Goal: Manage account settings

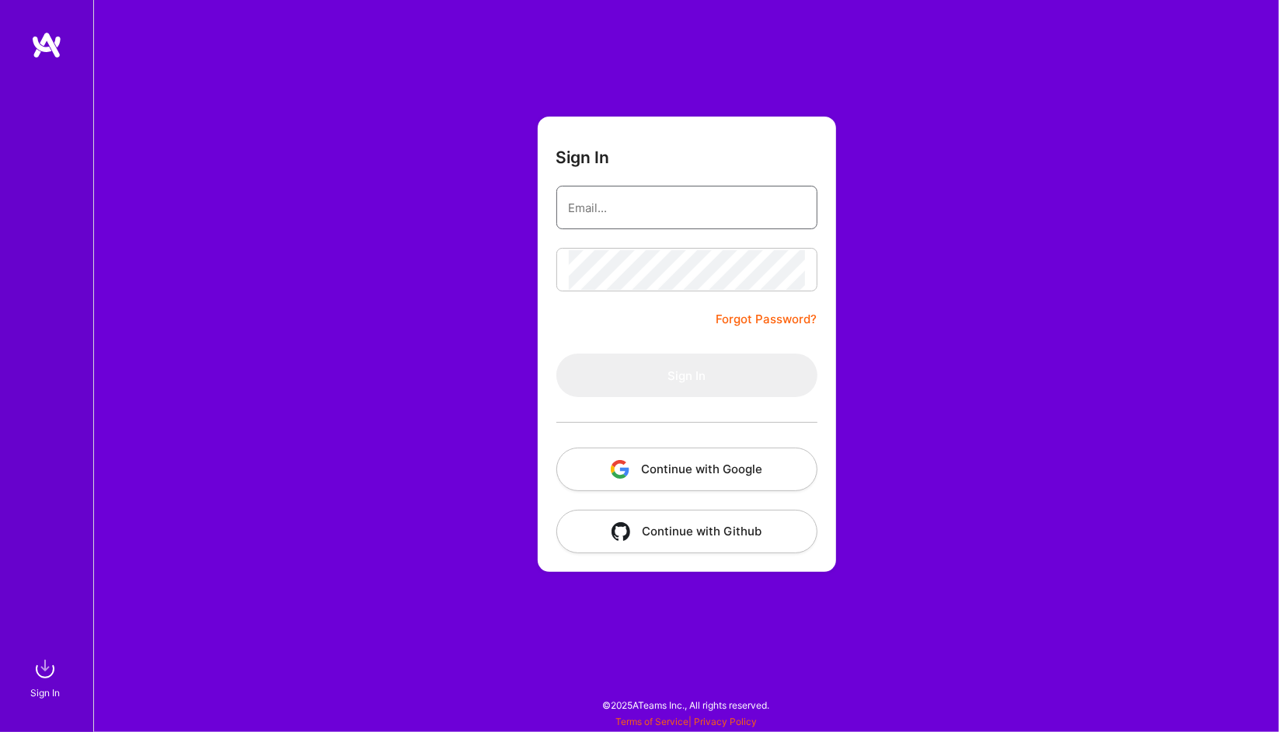
click at [629, 197] on input "email" at bounding box center [687, 208] width 236 height 40
click at [0, 724] on com-1password-button at bounding box center [0, 724] width 0 height 0
type input "[PERSON_NAME][EMAIL_ADDRESS][PERSON_NAME][DOMAIN_NAME]"
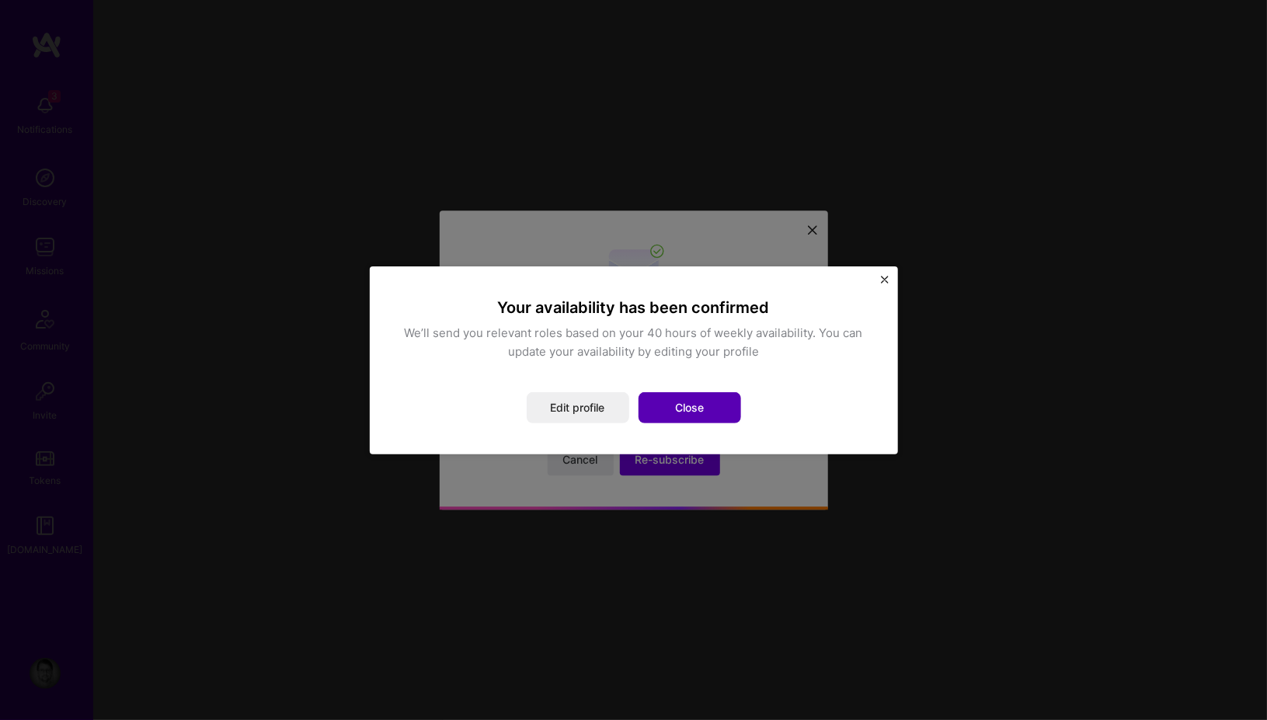
click at [698, 409] on button "Close" at bounding box center [690, 407] width 103 height 31
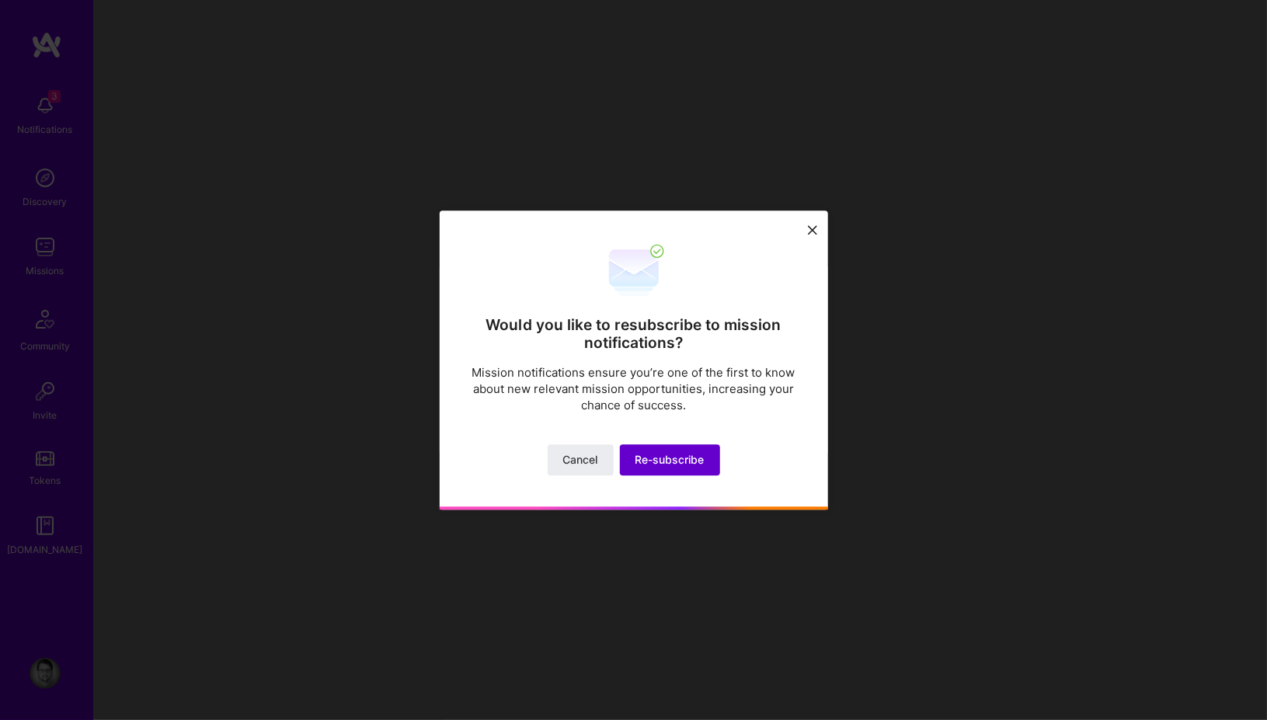
click at [681, 459] on span "Re-subscribe" at bounding box center [670, 460] width 69 height 16
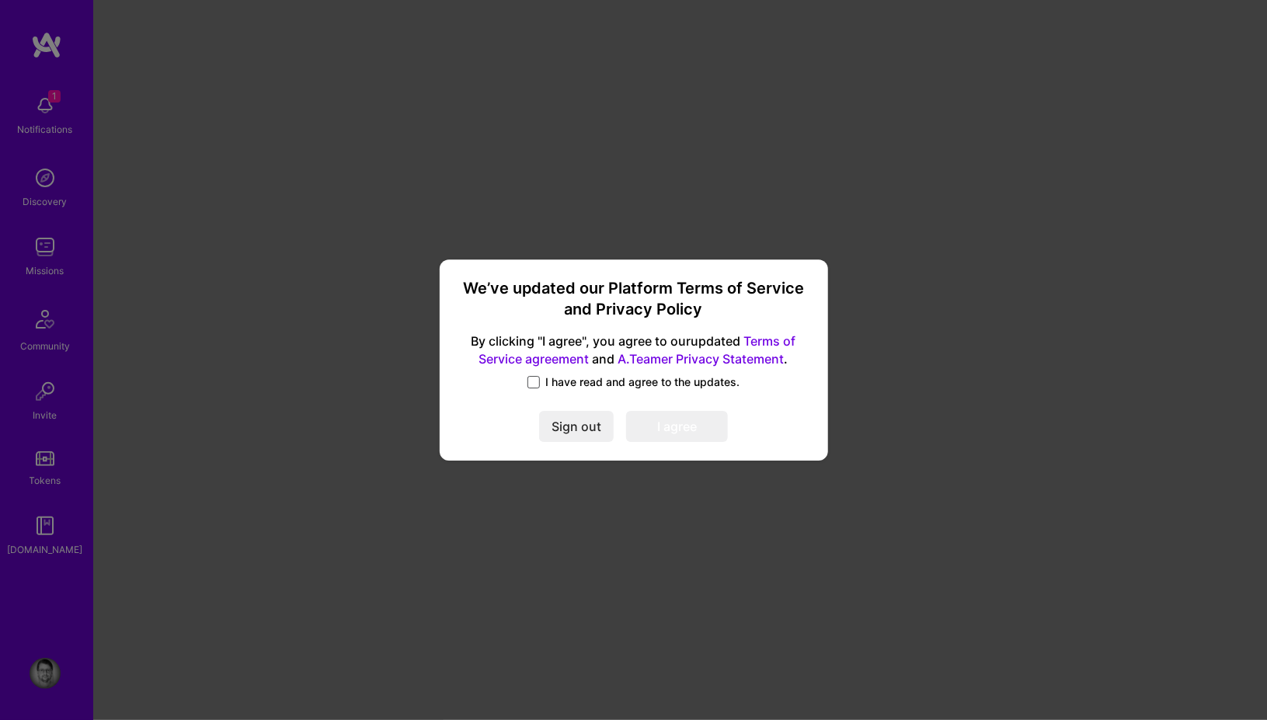
click at [537, 378] on span at bounding box center [534, 382] width 12 height 12
click at [0, 0] on input "I have read and agree to the updates." at bounding box center [0, 0] width 0 height 0
click at [689, 427] on button "I agree" at bounding box center [677, 427] width 102 height 31
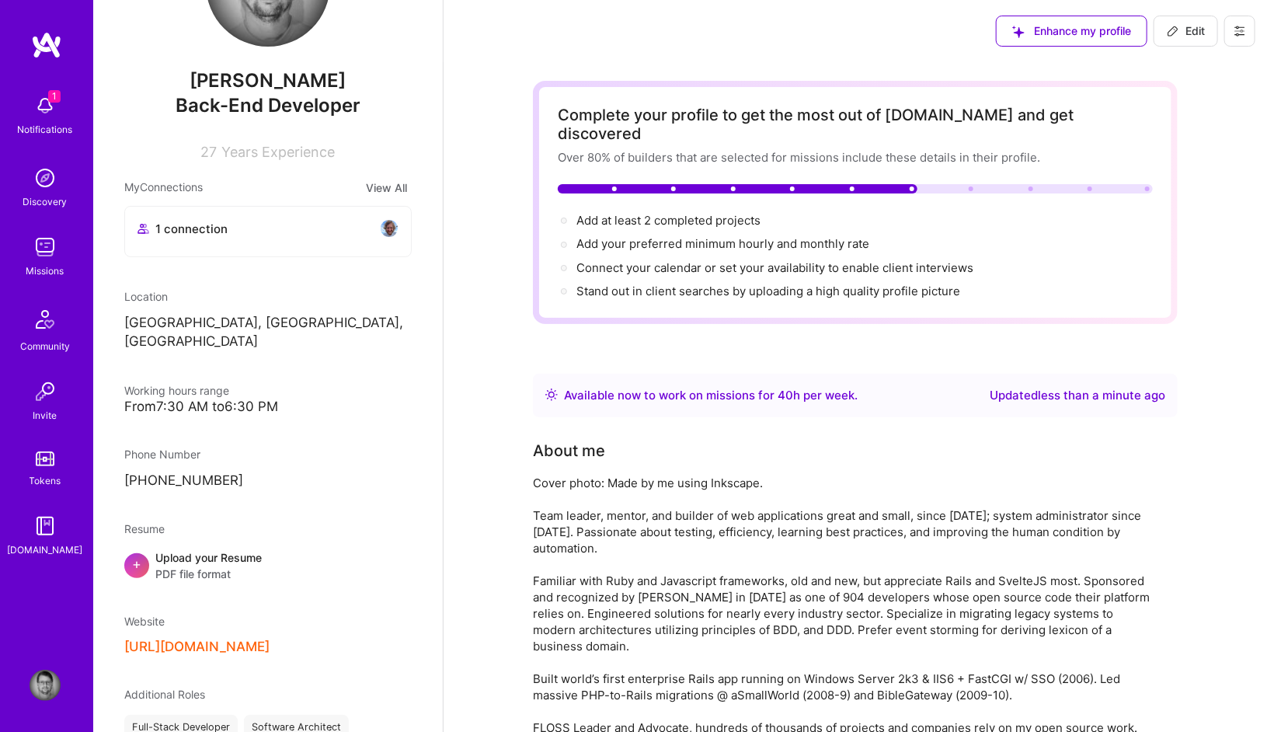
scroll to position [186, 0]
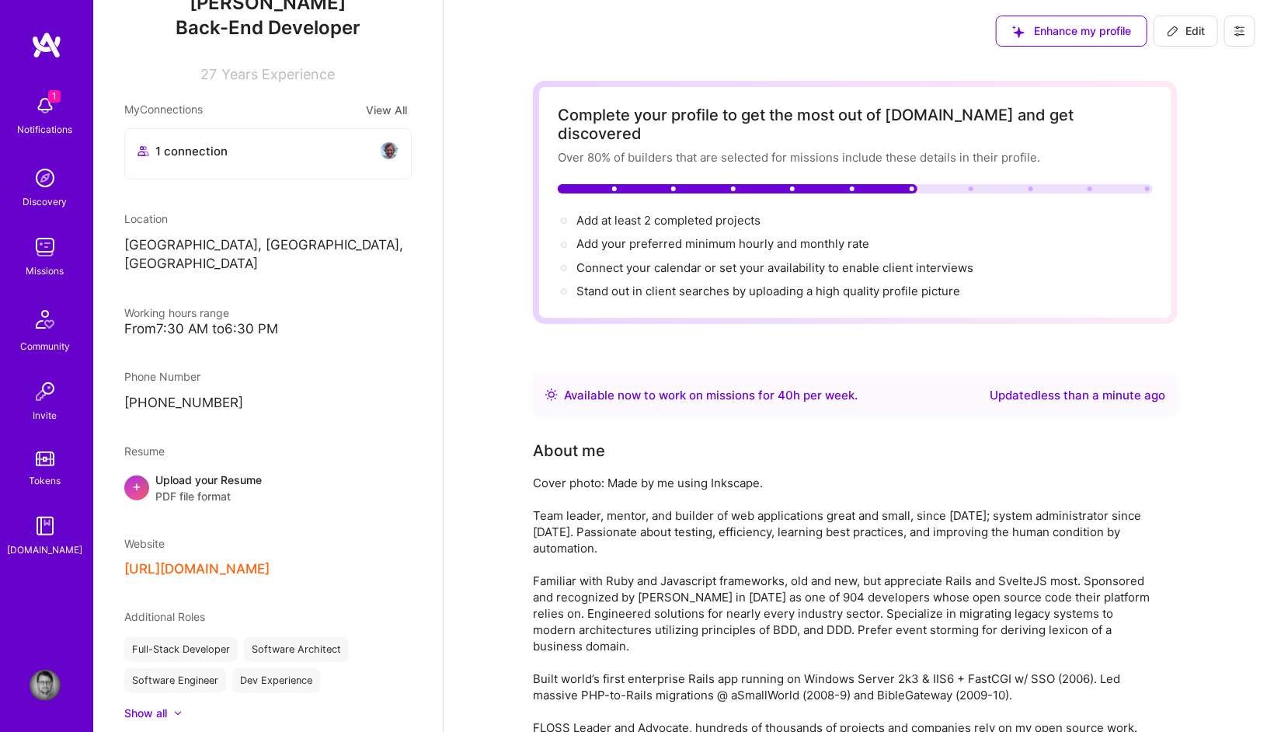
click at [138, 478] on span "+" at bounding box center [136, 486] width 9 height 16
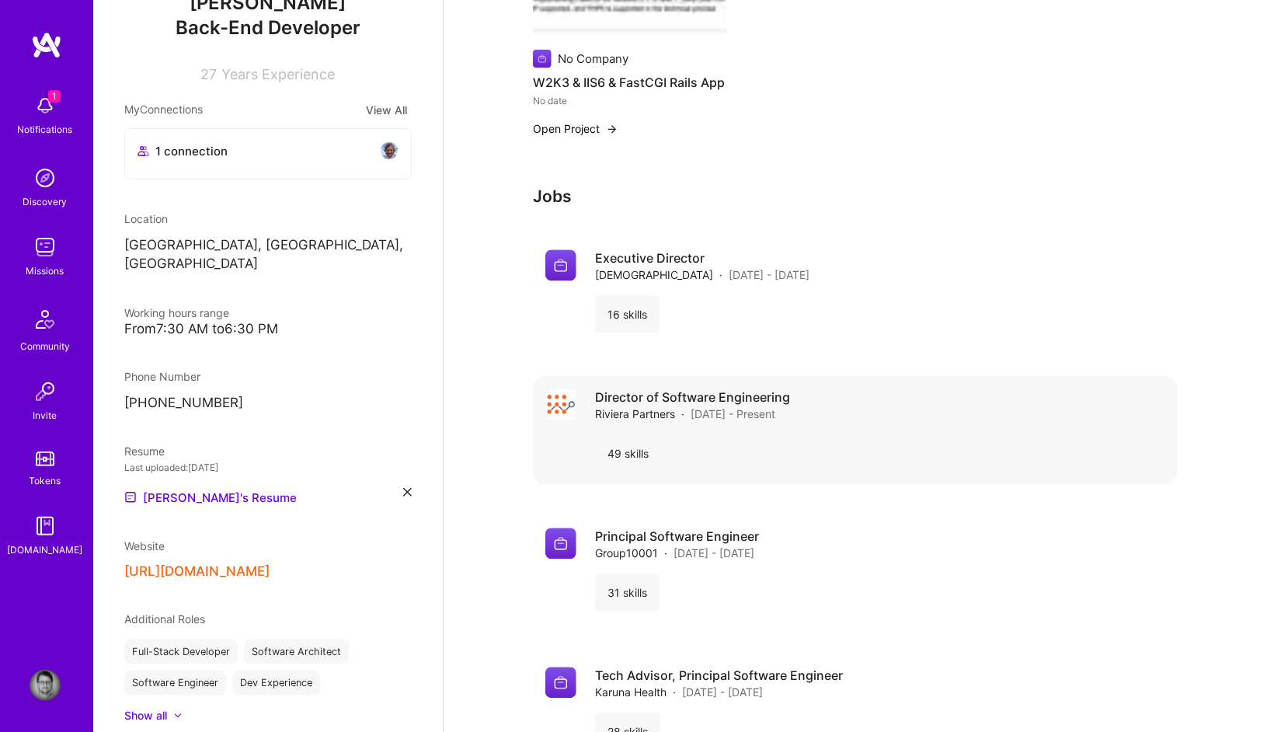
scroll to position [1678, 0]
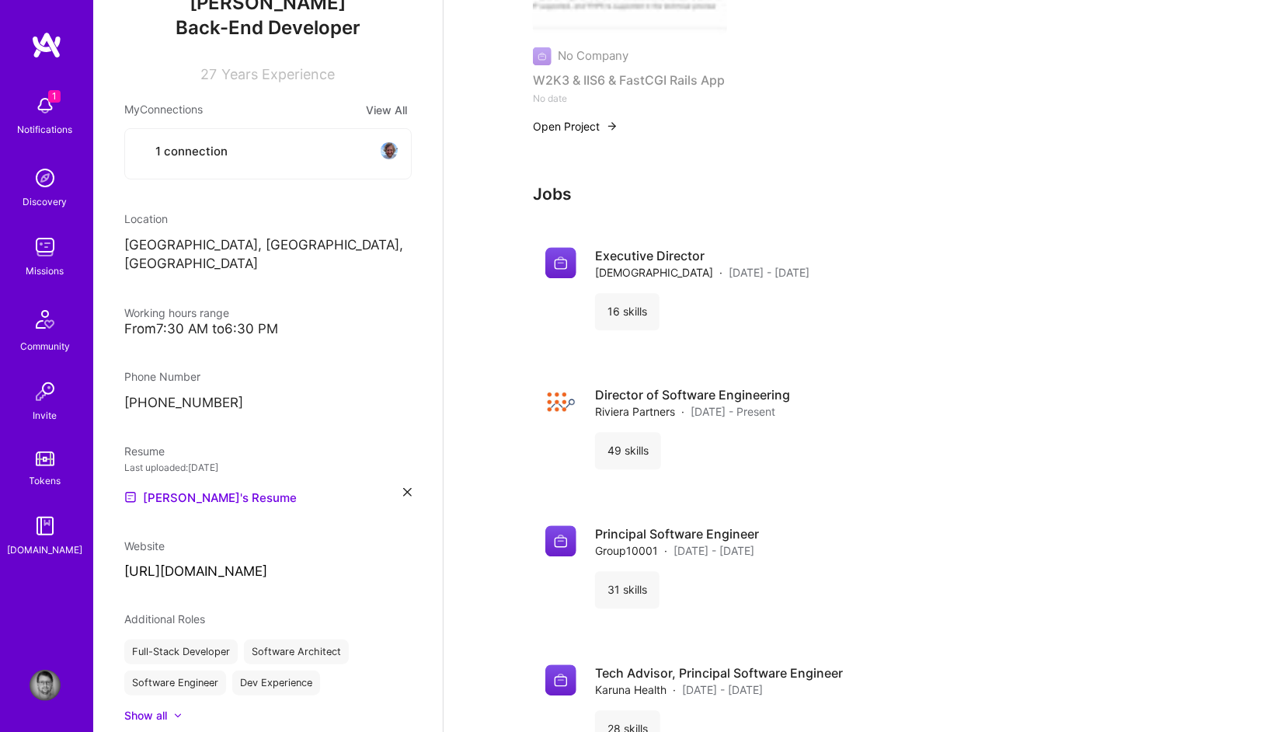
select select "US"
select select "Right Now"
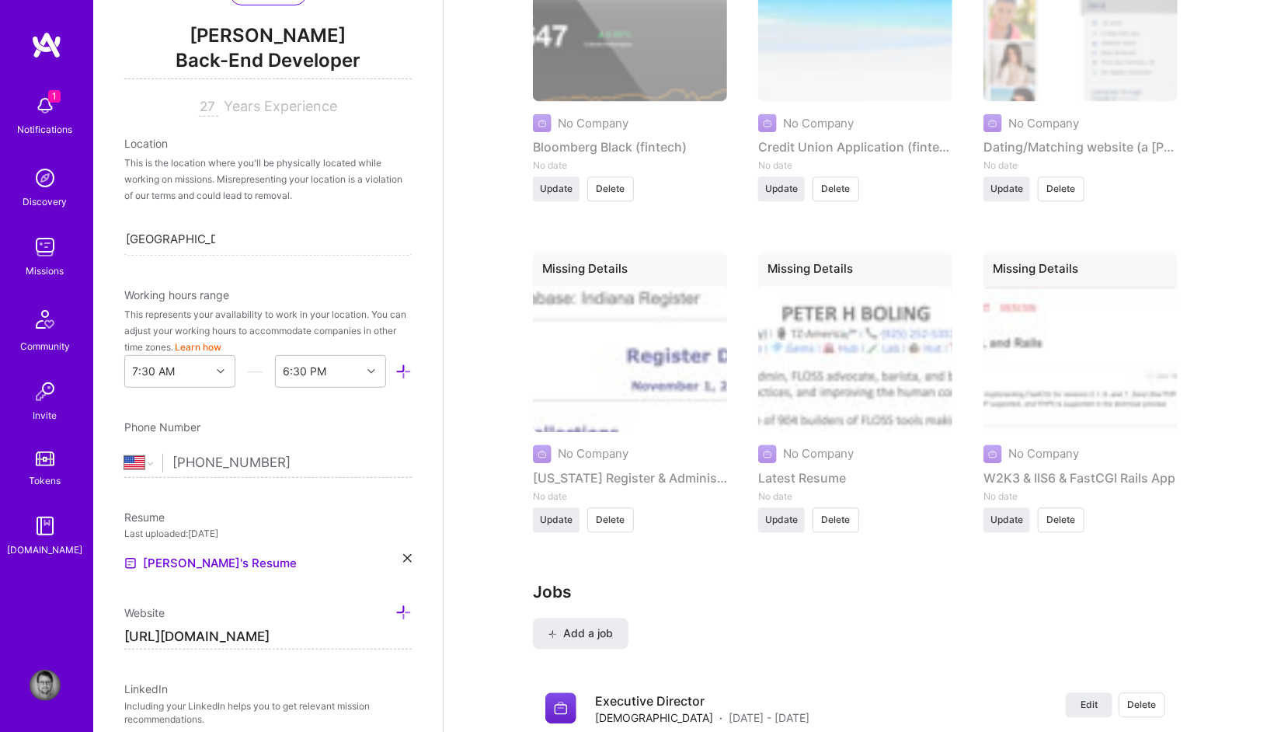
scroll to position [645, 0]
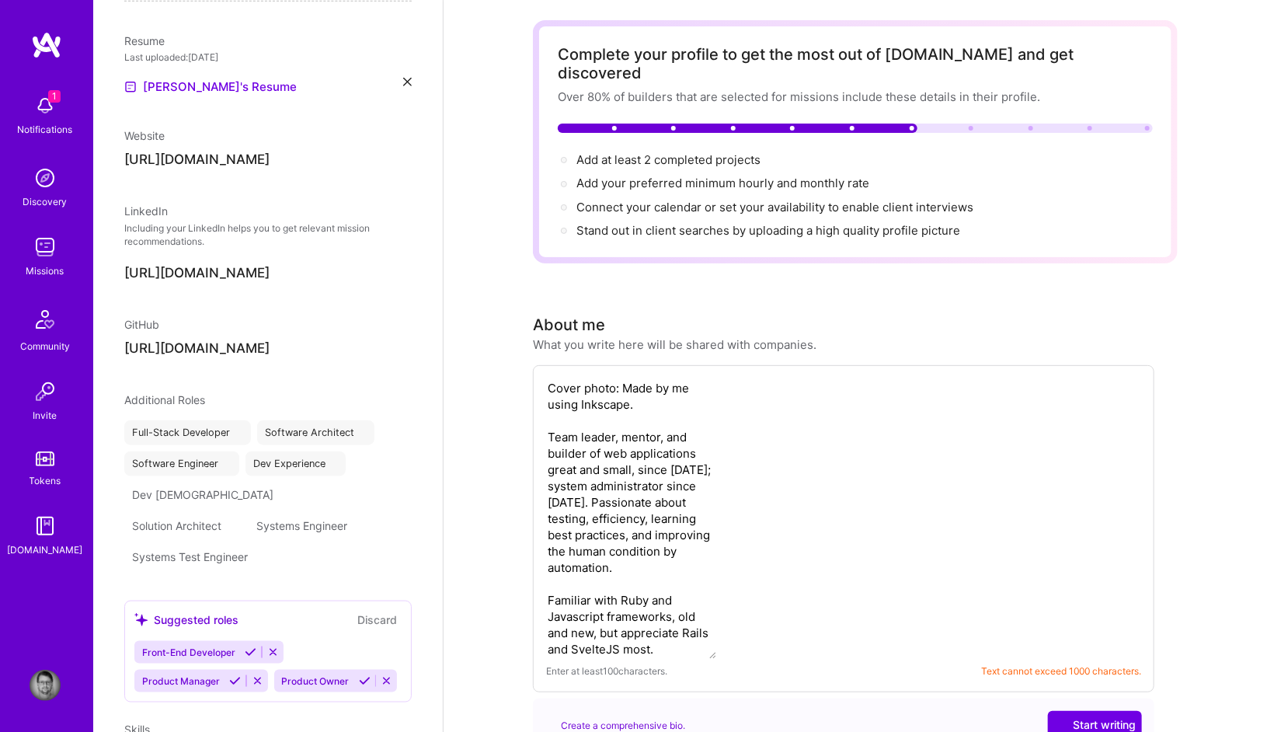
select select "US"
select select "Right Now"
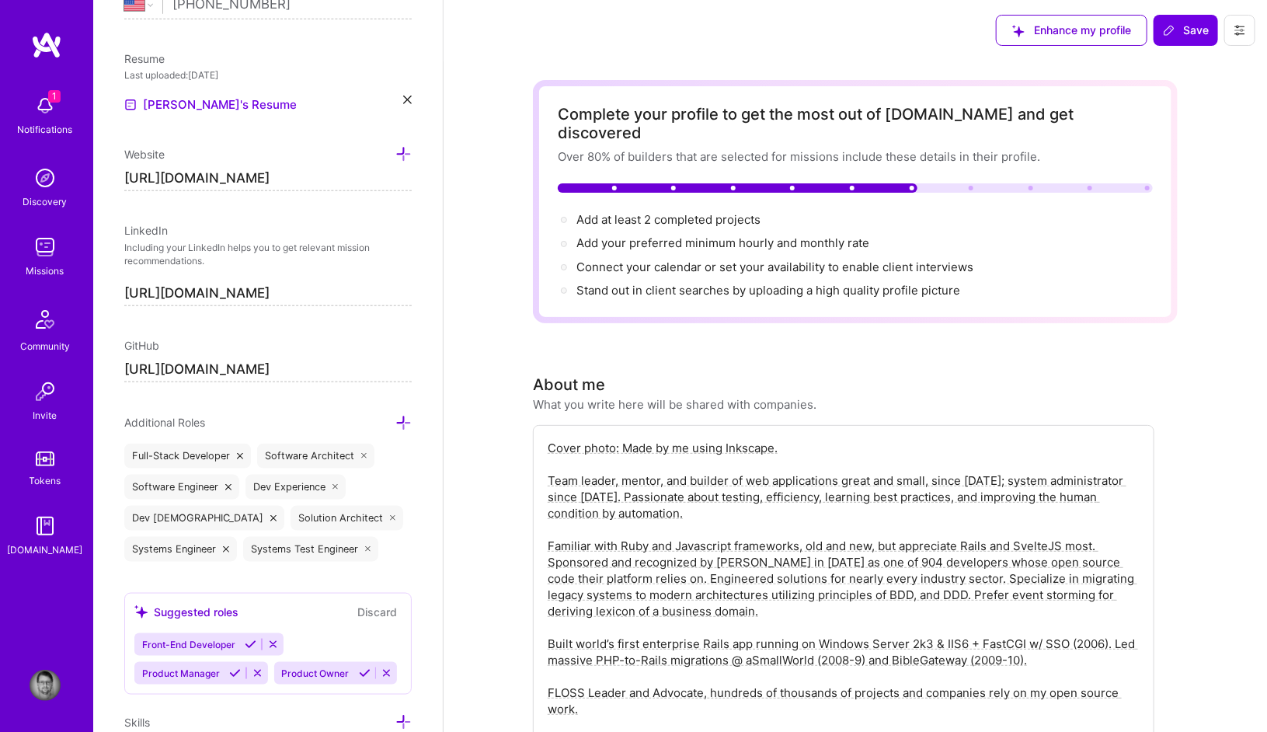
scroll to position [0, 0]
